Goal: Check status: Check status

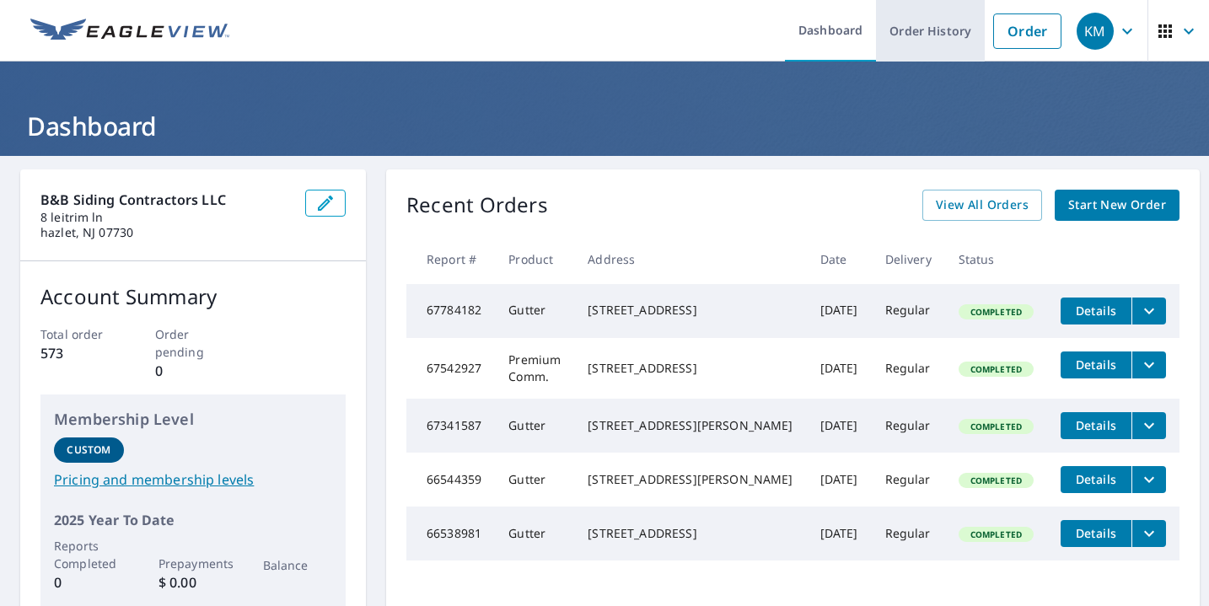
click at [915, 33] on link "Order History" at bounding box center [930, 31] width 109 height 62
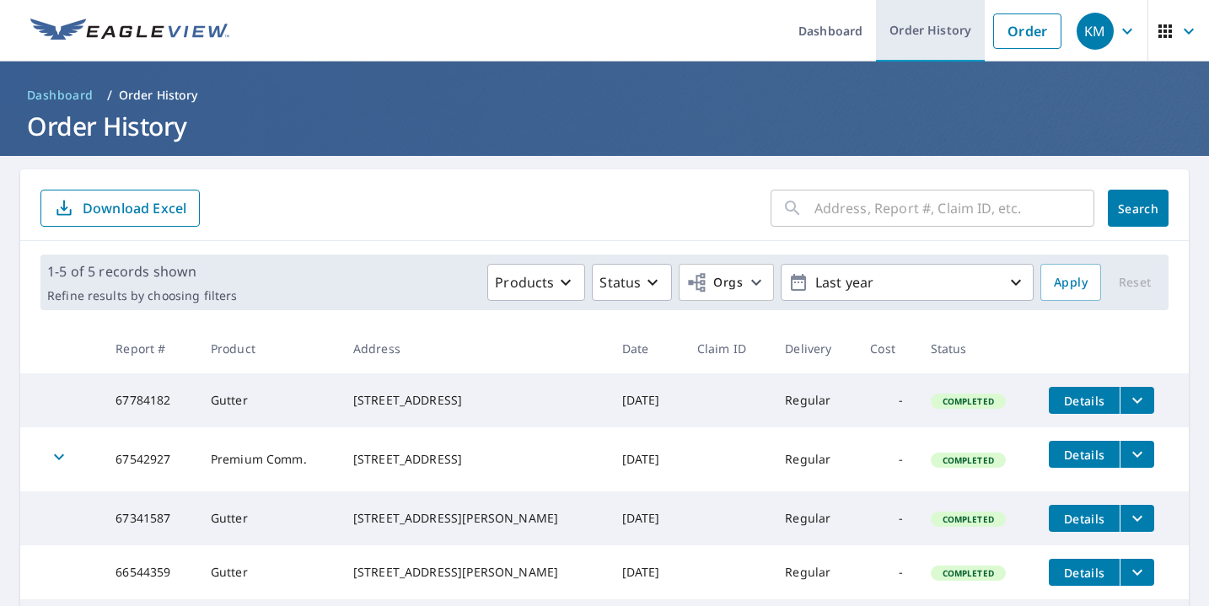
click at [915, 33] on link "Order History" at bounding box center [930, 31] width 109 height 62
click at [840, 213] on input "text" at bounding box center [955, 208] width 280 height 47
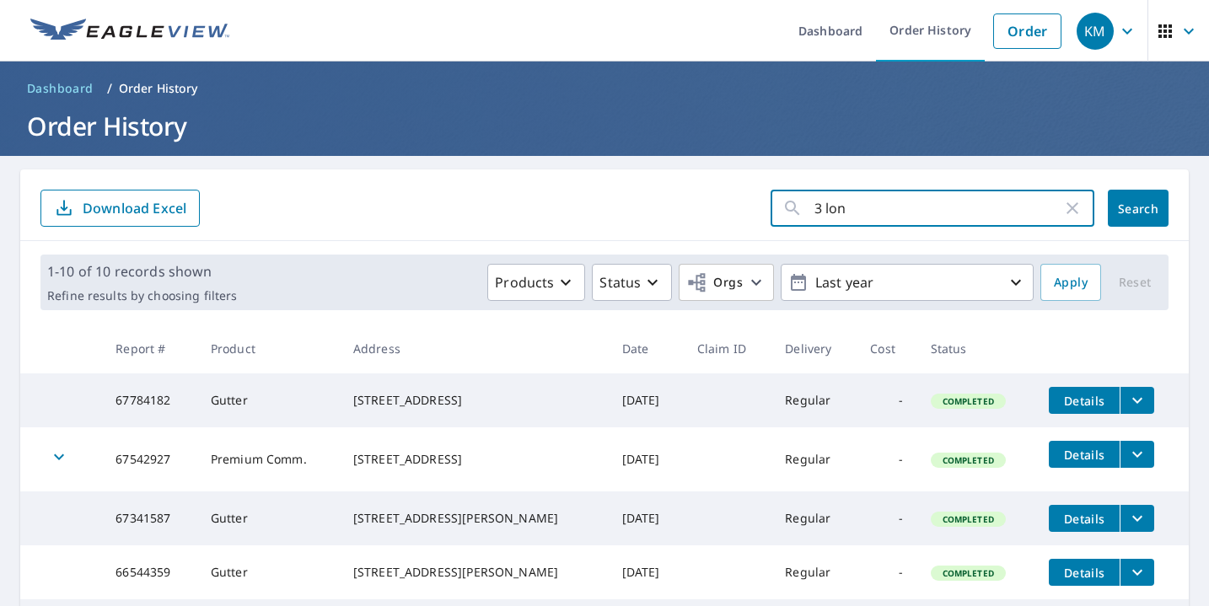
type input "3 long"
click at [1126, 208] on button "Search" at bounding box center [1138, 208] width 61 height 37
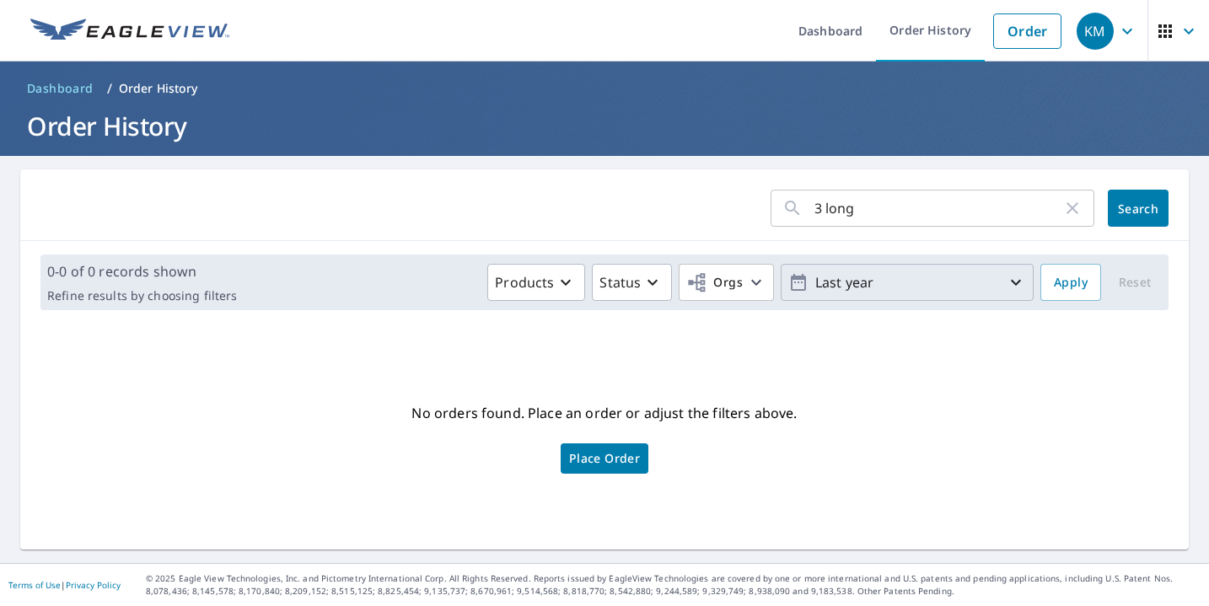
click at [929, 285] on p "Last year" at bounding box center [907, 283] width 197 height 30
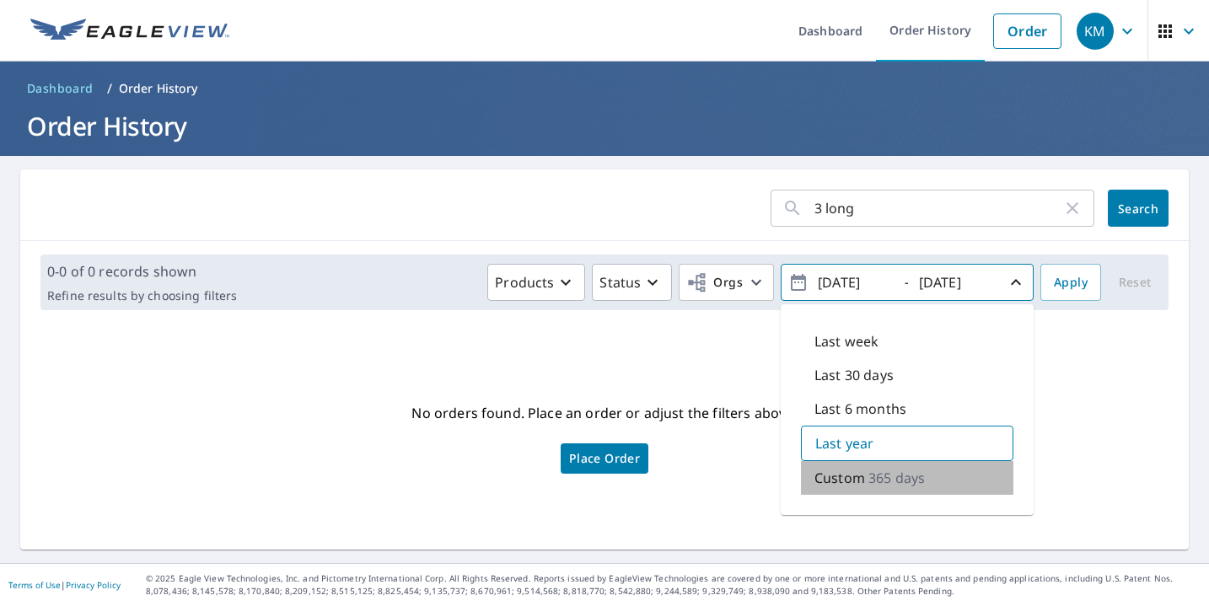
click at [836, 478] on p "Custom" at bounding box center [840, 478] width 51 height 20
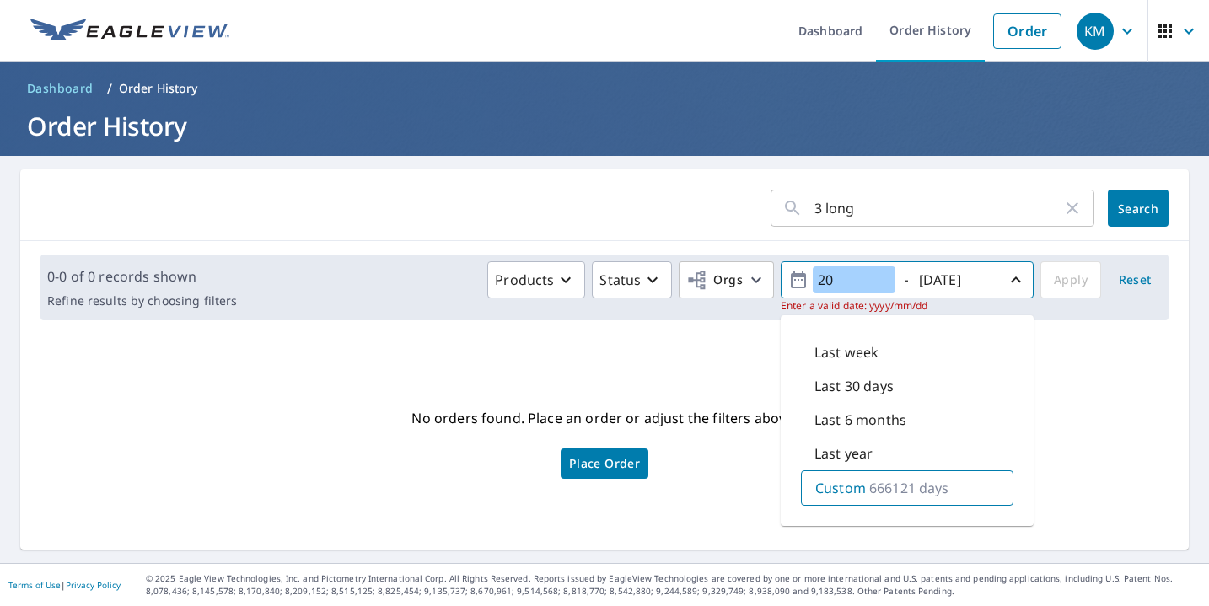
type input "2"
type input "0101/20/23"
type input "0101/20/24"
click at [1006, 288] on icon "button" at bounding box center [1016, 280] width 20 height 20
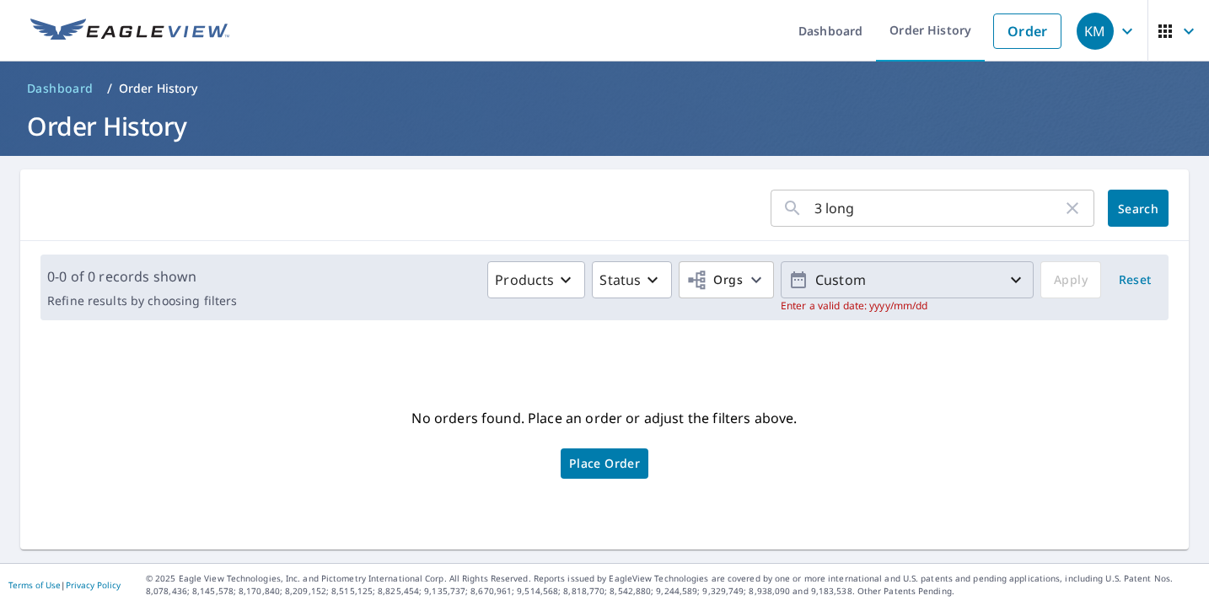
click at [971, 285] on p "Custom" at bounding box center [907, 281] width 197 height 30
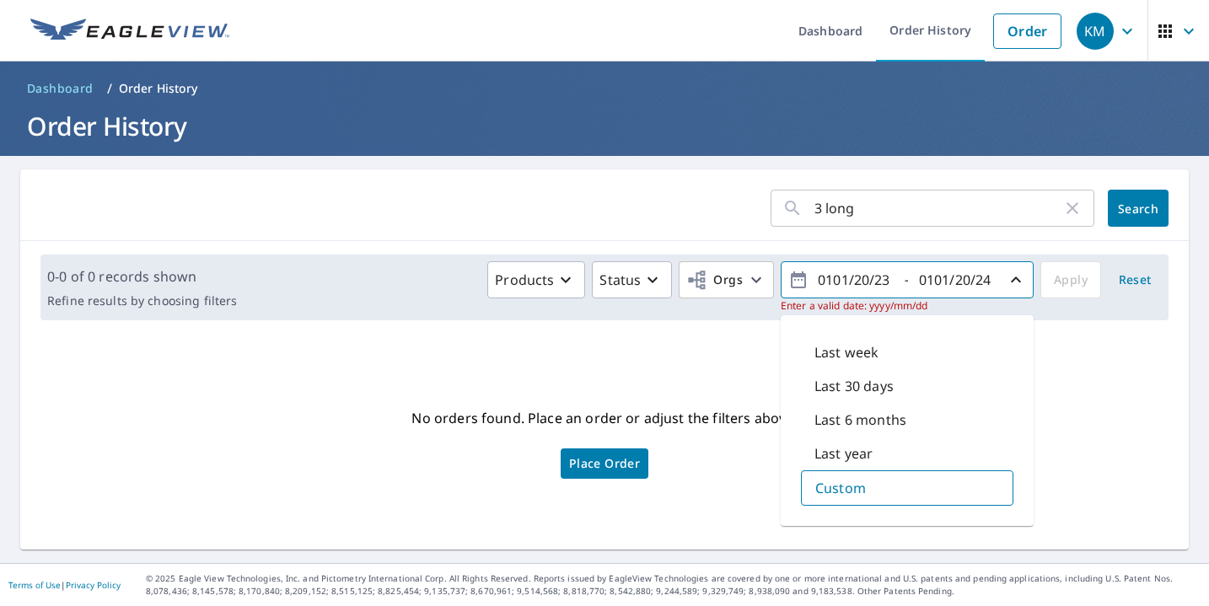
click at [813, 277] on input "0101/20/23" at bounding box center [854, 279] width 83 height 27
type input "2023/01/01"
click at [914, 279] on input "0101/20/24" at bounding box center [955, 279] width 83 height 27
drag, startPoint x: 906, startPoint y: 280, endPoint x: 940, endPoint y: 281, distance: 33.7
click at [942, 281] on input "0101/20/24" at bounding box center [955, 279] width 83 height 27
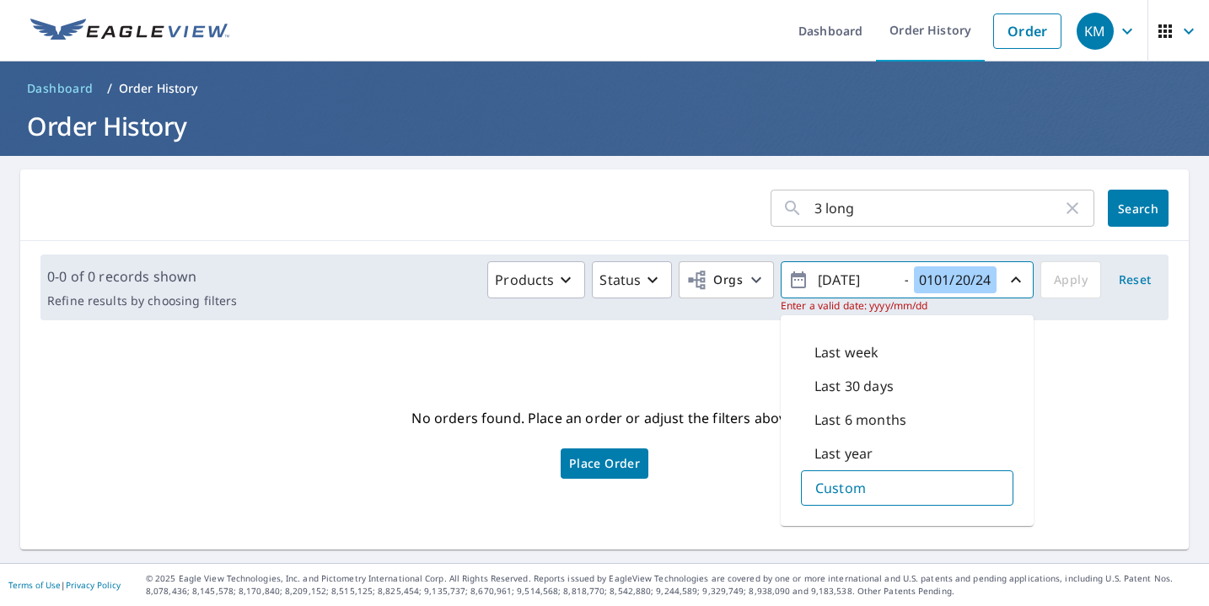
click at [940, 281] on input "0101/20/24" at bounding box center [955, 279] width 83 height 27
click at [914, 279] on input "0101/20/24" at bounding box center [955, 279] width 83 height 27
click at [914, 278] on input "0101/20/24" at bounding box center [955, 279] width 83 height 27
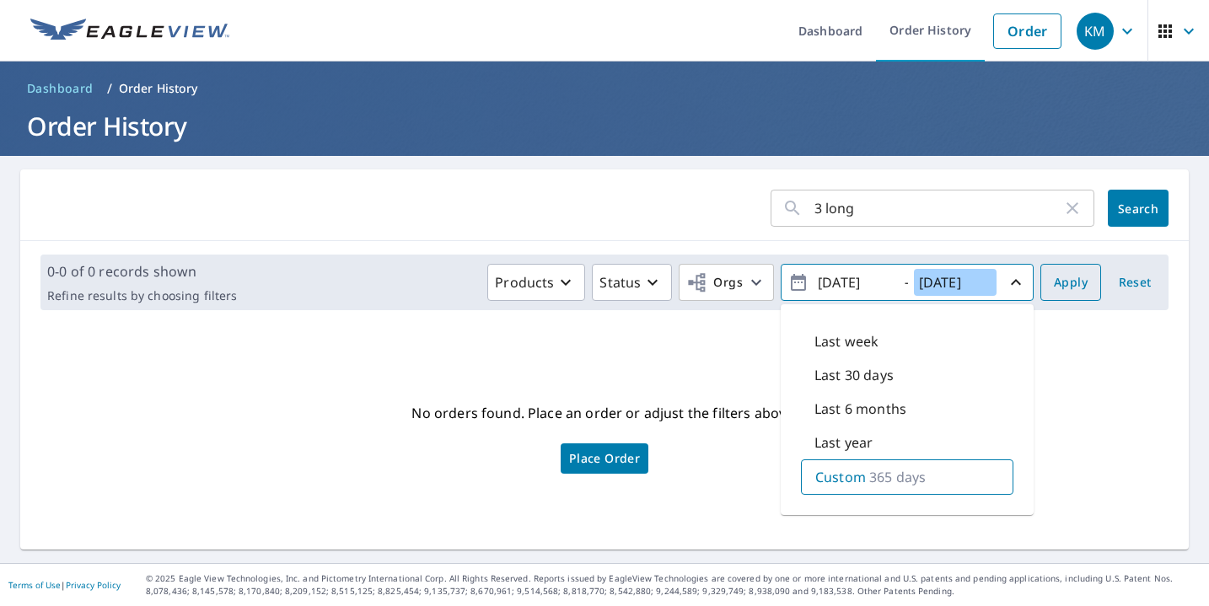
type input "2024/01/01"
click at [1068, 283] on span "Apply" at bounding box center [1071, 282] width 34 height 21
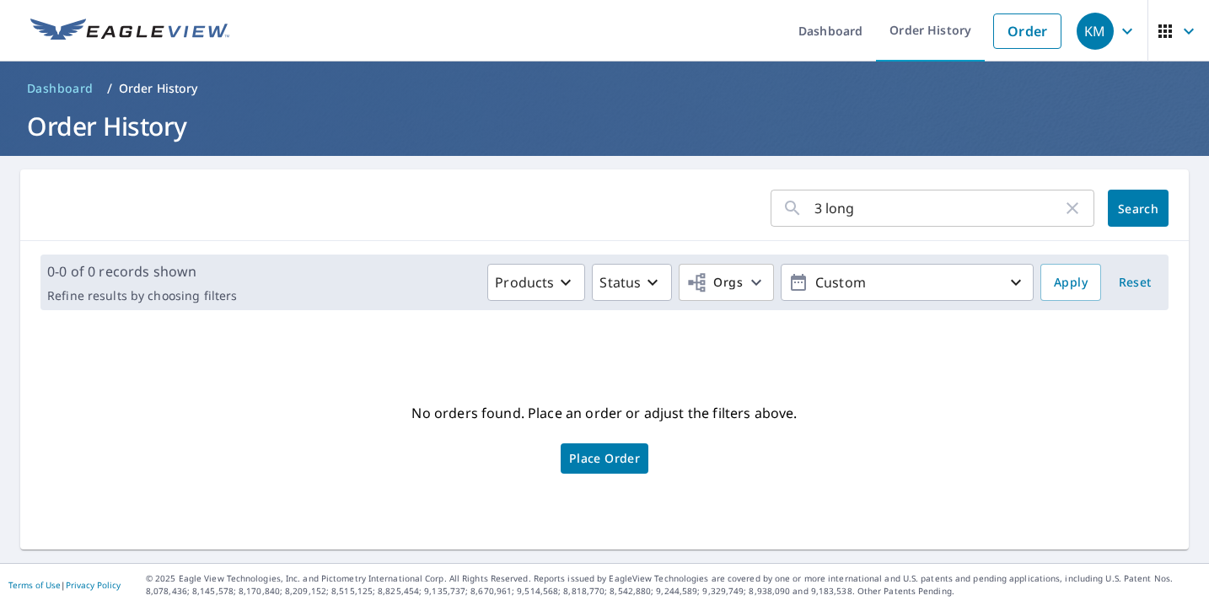
click at [588, 449] on link "Place Order" at bounding box center [605, 459] width 88 height 30
